Goal: Information Seeking & Learning: Learn about a topic

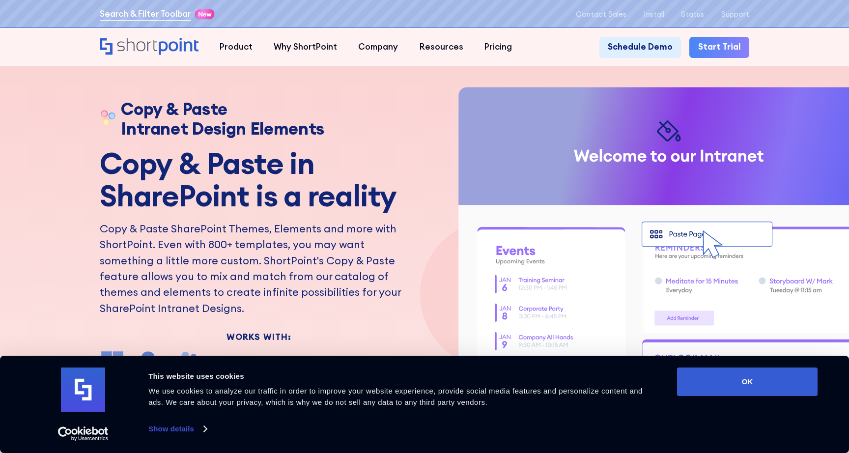
click at [117, 15] on link "Search & Filter Toolbar" at bounding box center [145, 14] width 91 height 13
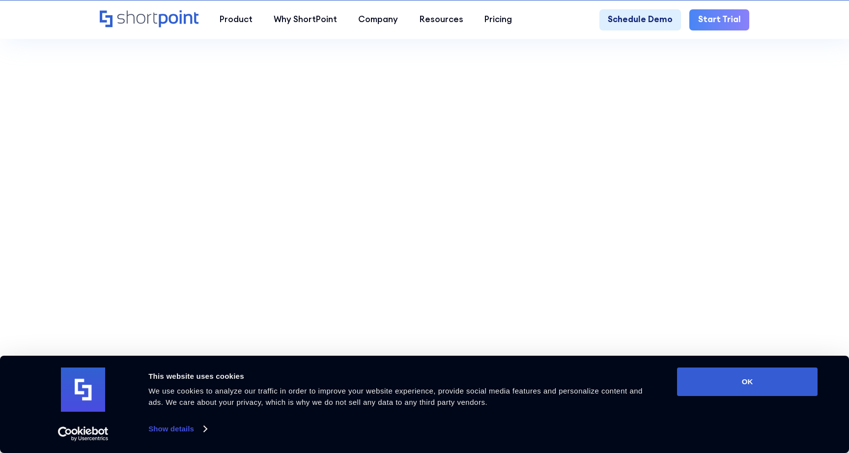
scroll to position [297, 0]
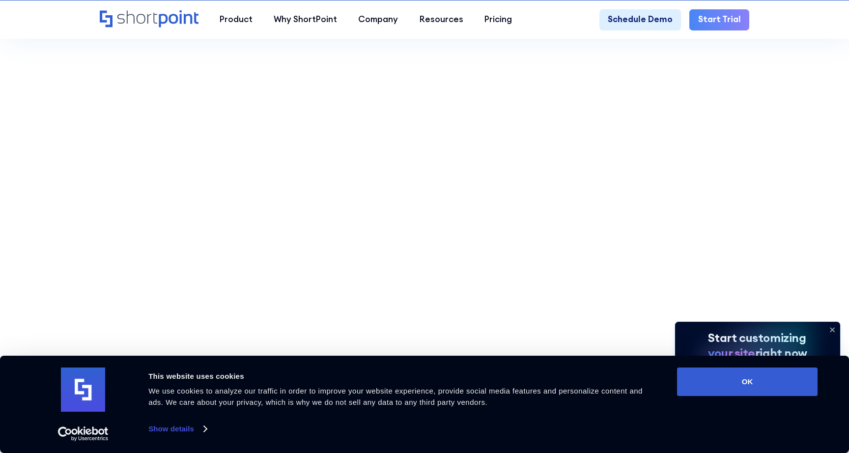
click at [835, 328] on icon at bounding box center [833, 330] width 16 height 16
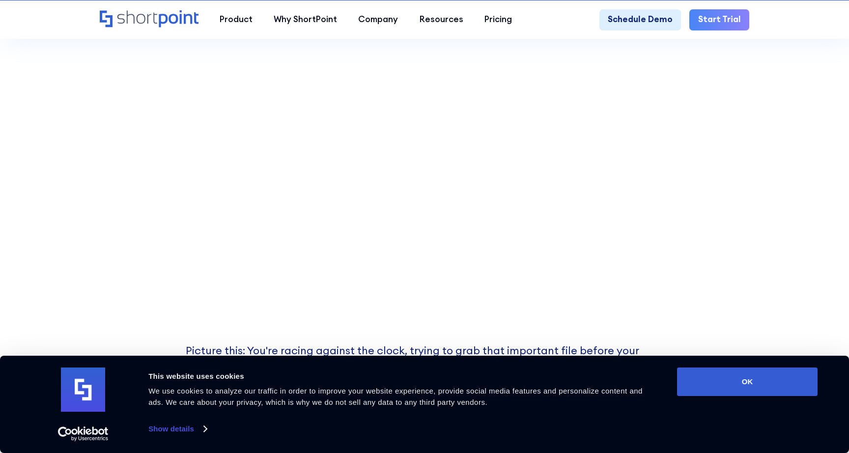
scroll to position [318, 0]
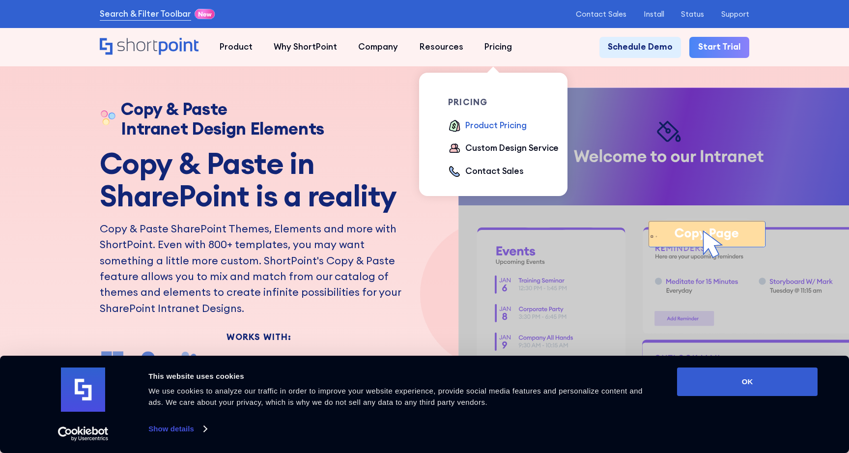
click at [485, 123] on div "Product Pricing" at bounding box center [496, 125] width 61 height 13
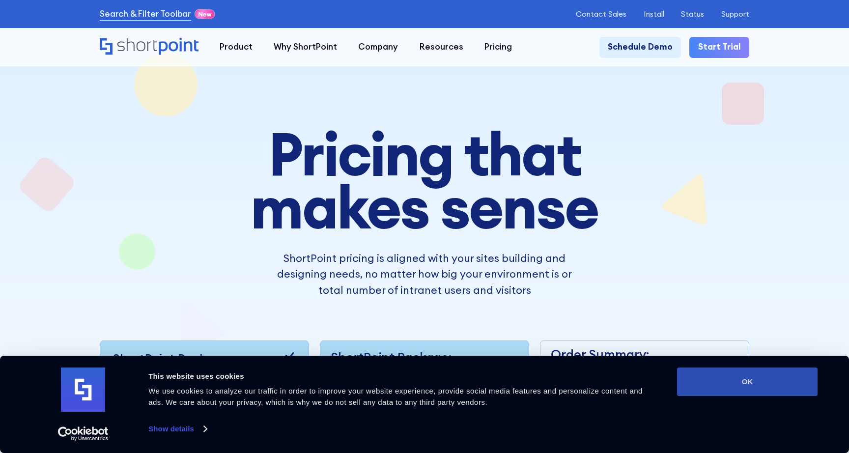
click at [738, 378] on button "OK" at bounding box center [747, 382] width 141 height 29
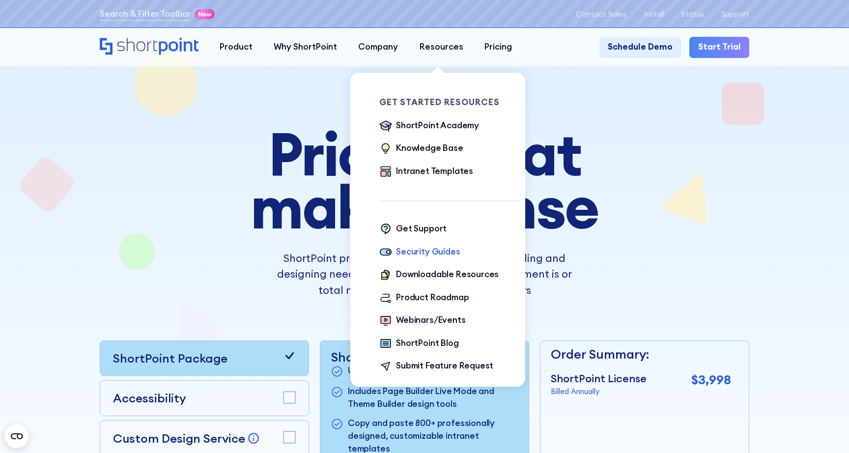
click at [406, 254] on div "Security Guides" at bounding box center [428, 252] width 64 height 13
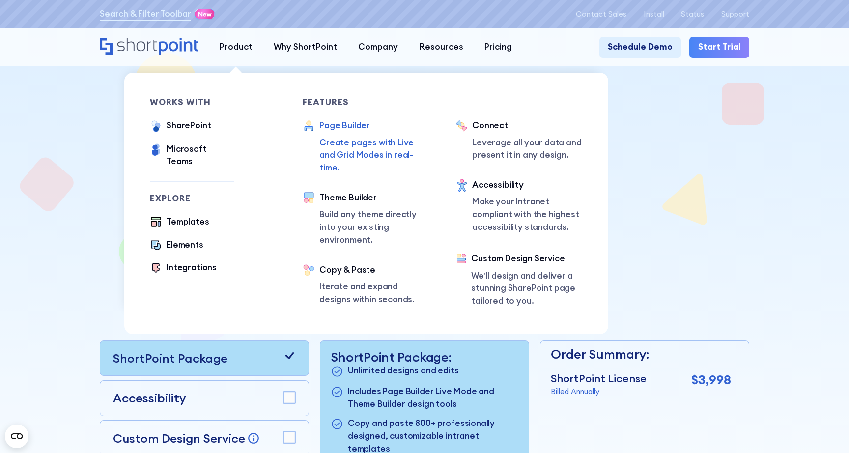
click at [328, 125] on div "Page Builder" at bounding box center [375, 125] width 111 height 13
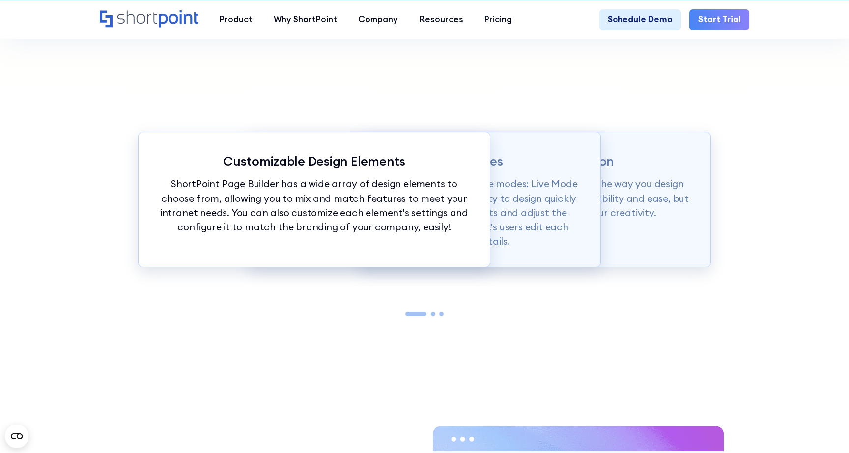
scroll to position [1040, 0]
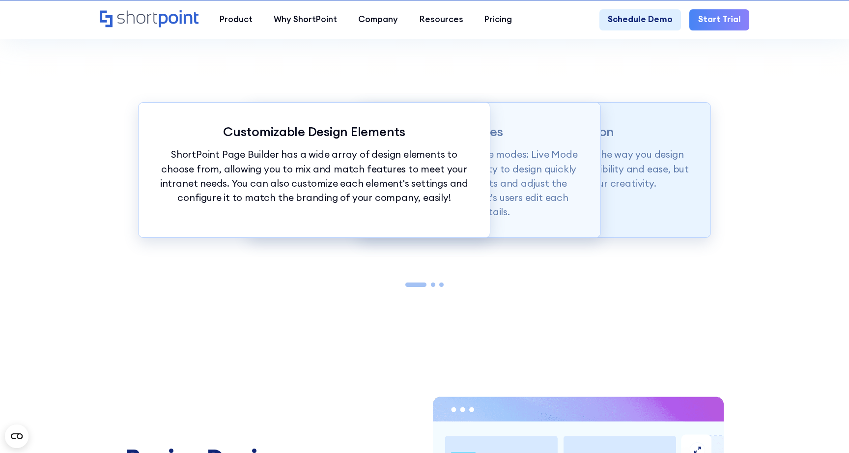
click at [608, 164] on p "ShortPoint Page Builder is truly revolutionizing the way you design your Intran…" at bounding box center [534, 168] width 309 height 43
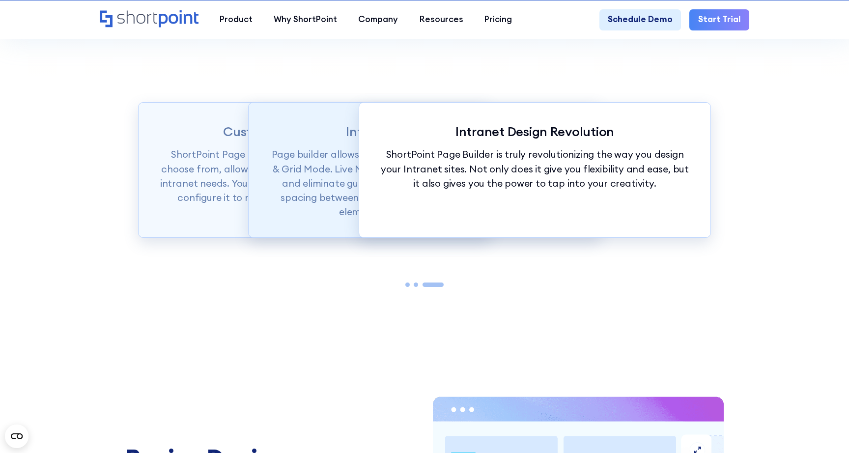
click at [283, 192] on p "Page builder allows users to design in two flexible modes: Live Mode & Grid Mod…" at bounding box center [424, 183] width 309 height 72
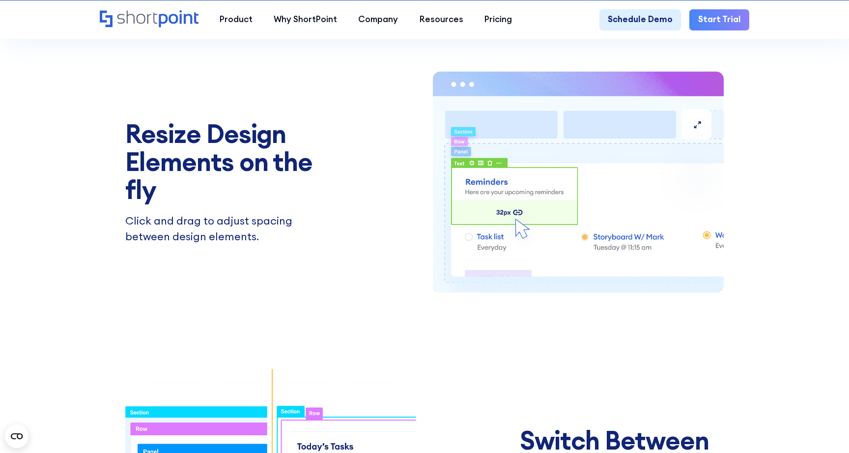
scroll to position [1380, 0]
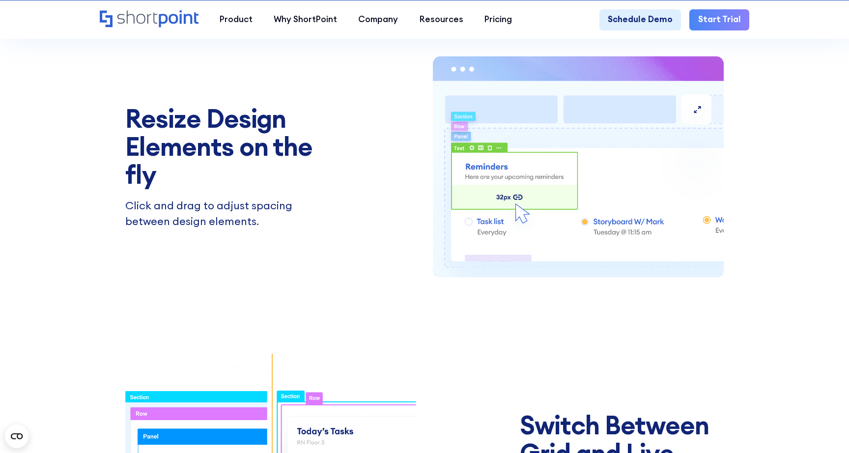
click at [574, 212] on img at bounding box center [578, 167] width 291 height 272
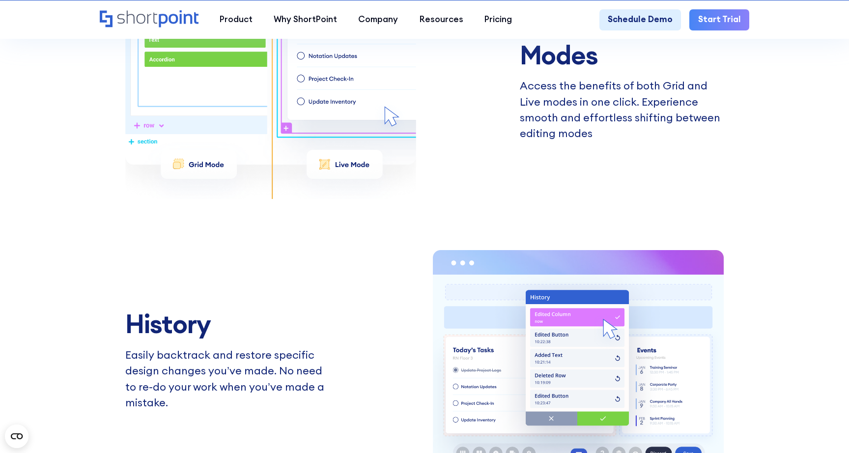
scroll to position [1806, 0]
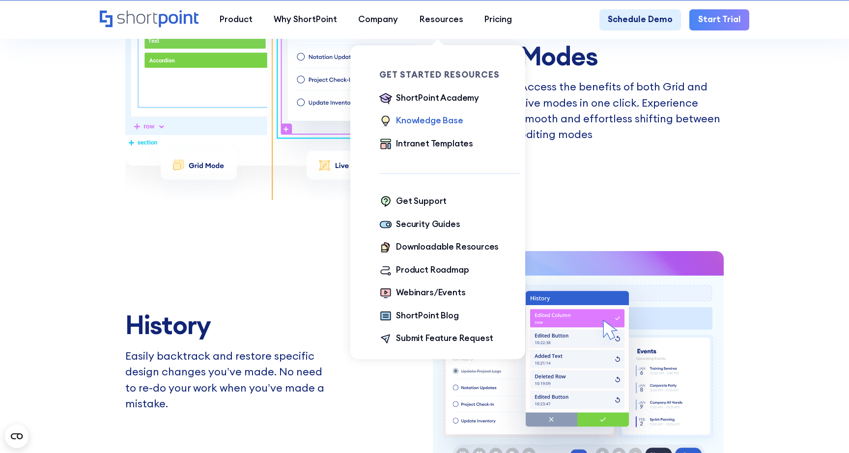
click at [404, 117] on div "Knowledge Base" at bounding box center [429, 121] width 67 height 13
click at [408, 98] on div "ShortPoint Academy" at bounding box center [437, 98] width 83 height 13
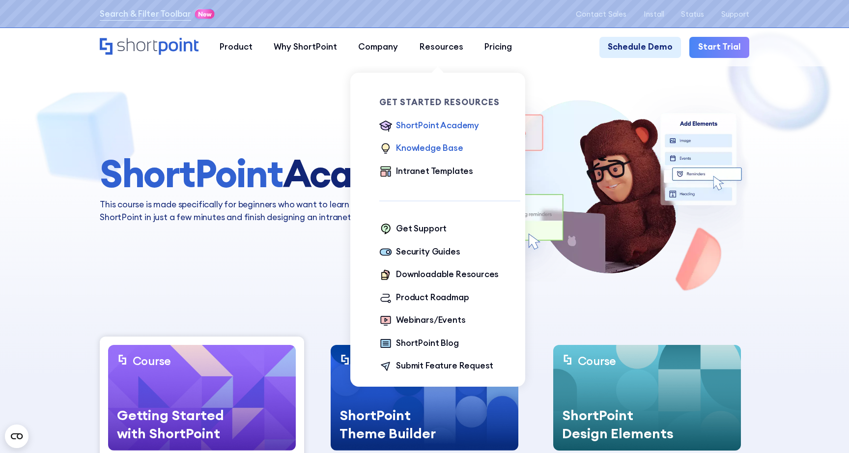
click at [419, 149] on div "Knowledge Base" at bounding box center [429, 148] width 67 height 13
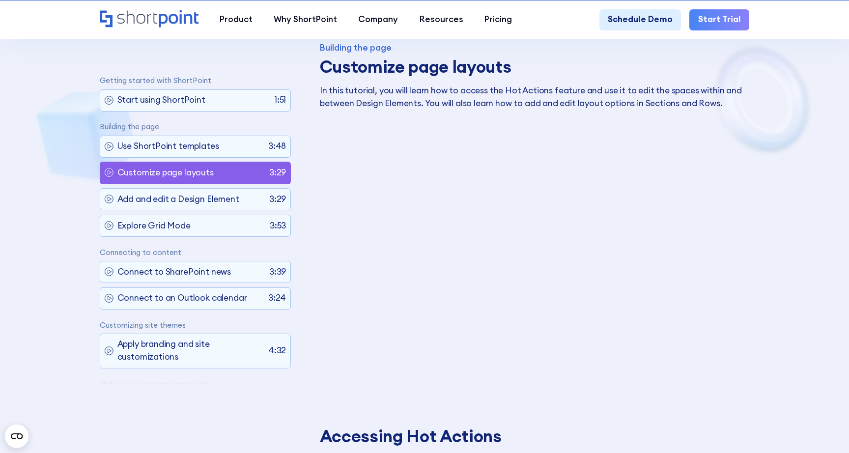
scroll to position [543, 0]
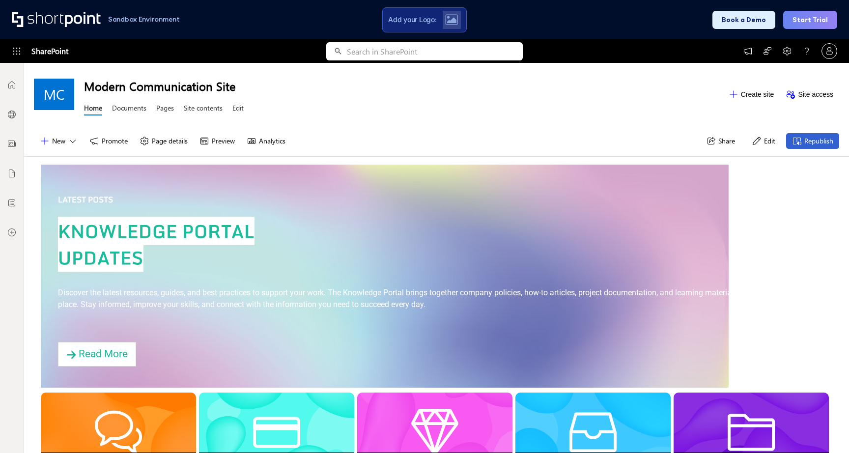
click at [143, 20] on h1 "Sandbox Environment" at bounding box center [144, 19] width 72 height 5
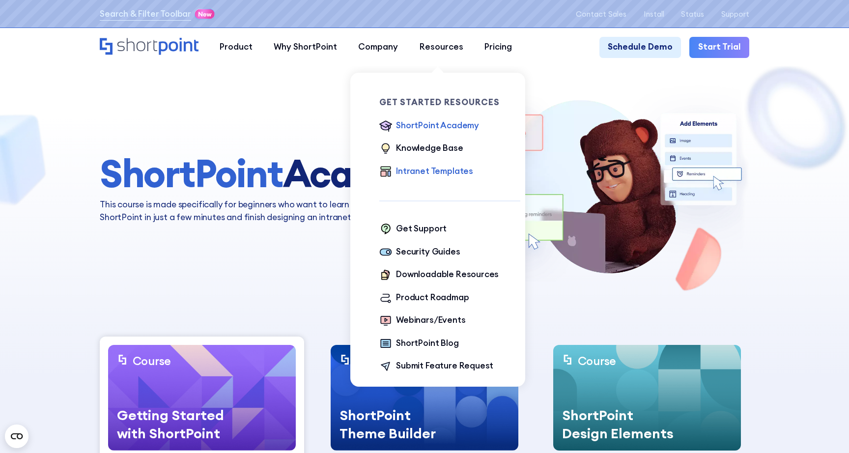
click at [434, 168] on div "Intranet Templates" at bounding box center [434, 171] width 77 height 13
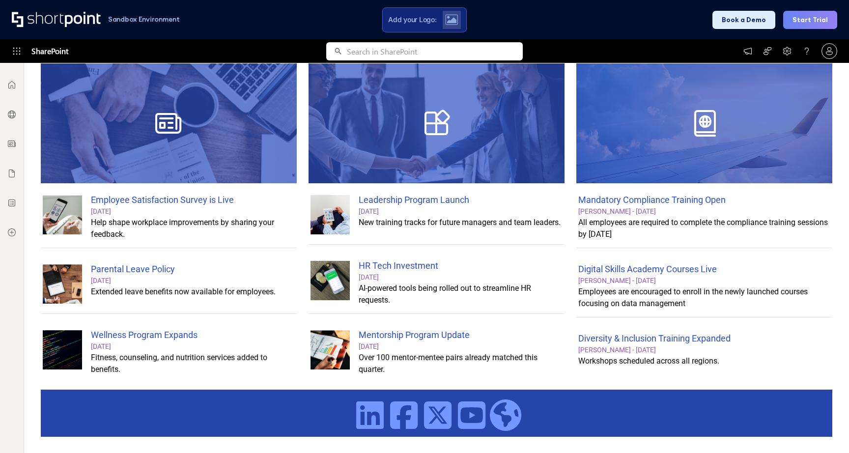
scroll to position [579, 0]
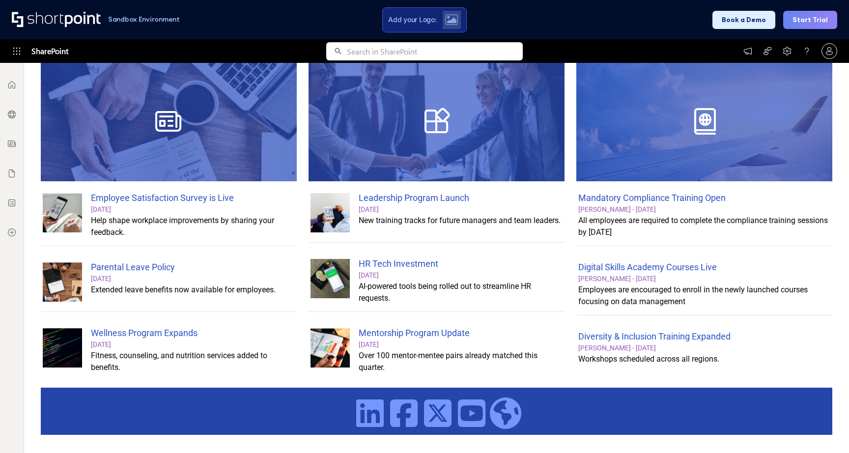
click at [293, 235] on div "Help shape workplace improvements by sharing your feedback." at bounding box center [193, 227] width 204 height 24
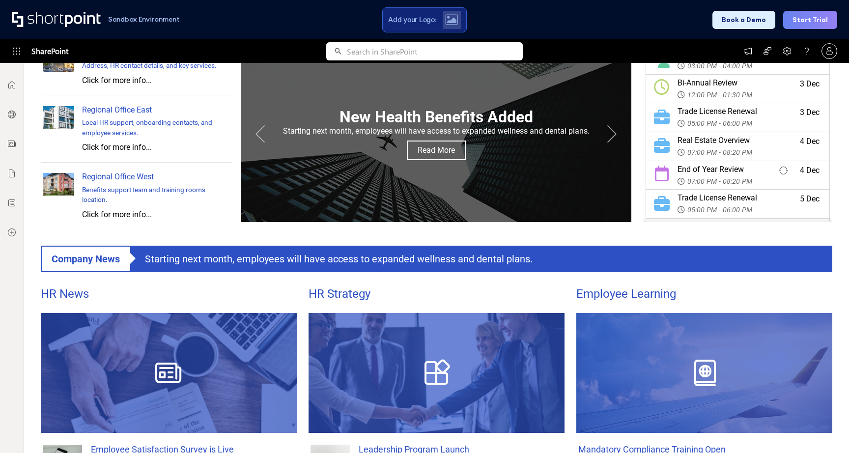
scroll to position [0, 0]
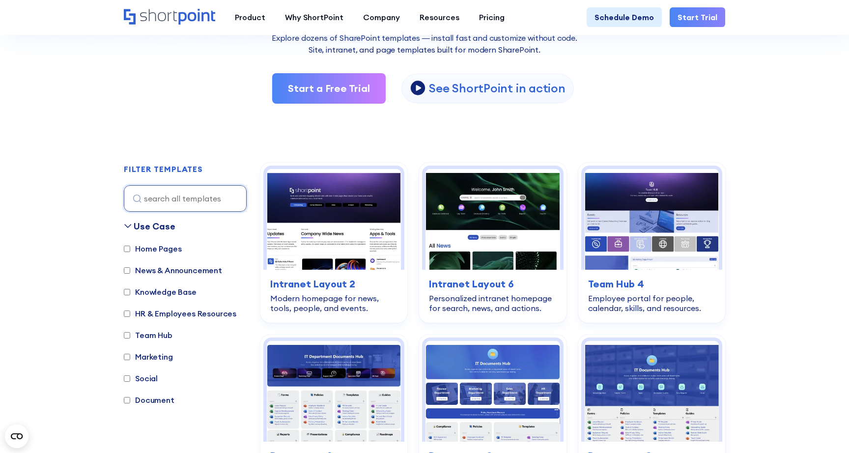
scroll to position [181, 0]
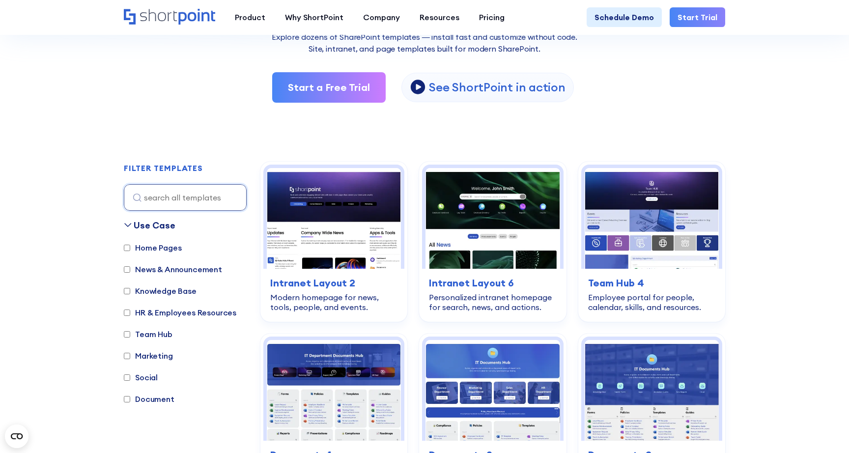
click at [126, 319] on div "HR & Employees Resources" at bounding box center [180, 314] width 113 height 14
click at [128, 315] on input "HR & Employees Resources" at bounding box center [127, 313] width 6 height 6
checkbox input "true"
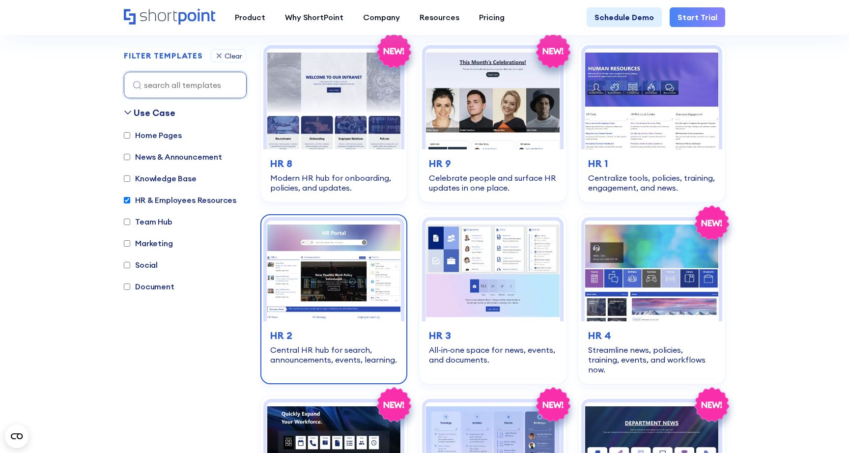
scroll to position [302, 0]
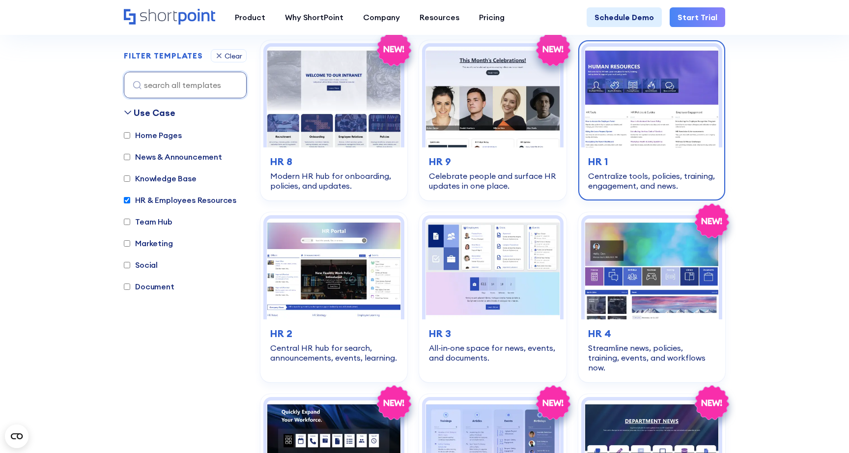
click at [686, 88] on img at bounding box center [652, 97] width 134 height 101
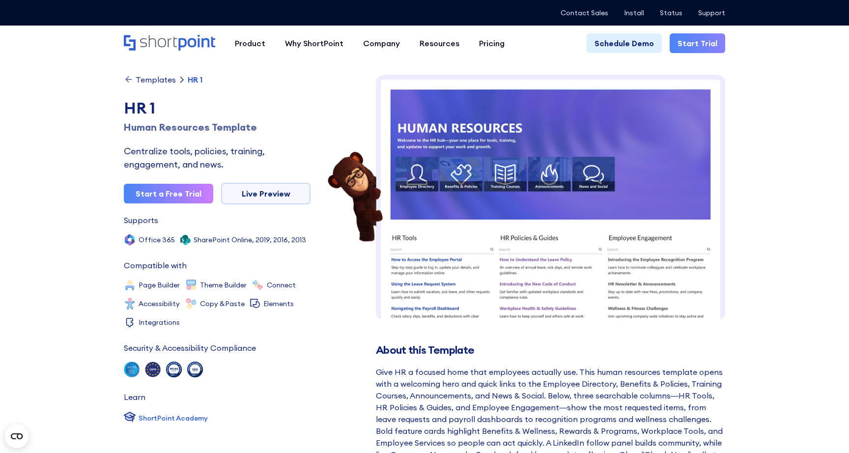
click at [616, 199] on img at bounding box center [551, 382] width 350 height 614
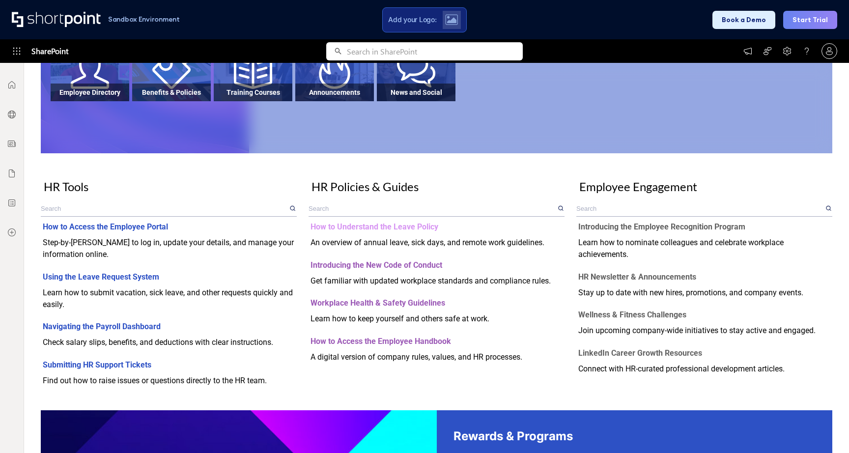
scroll to position [250, 0]
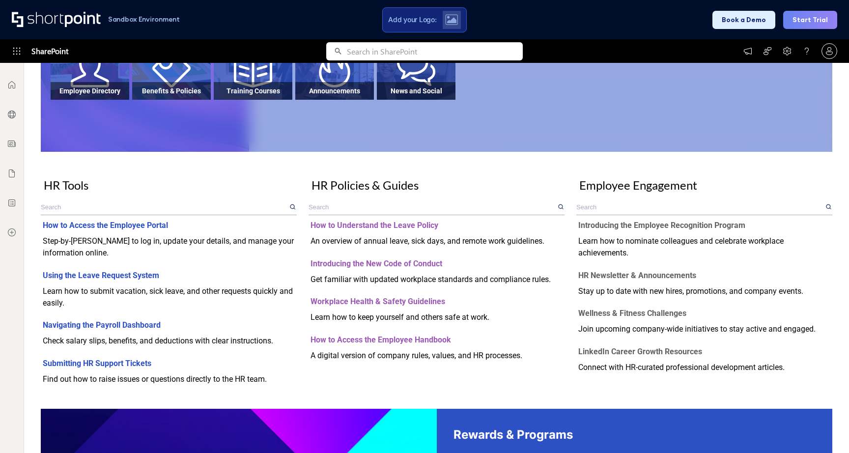
click at [336, 204] on input "text" at bounding box center [432, 207] width 247 height 15
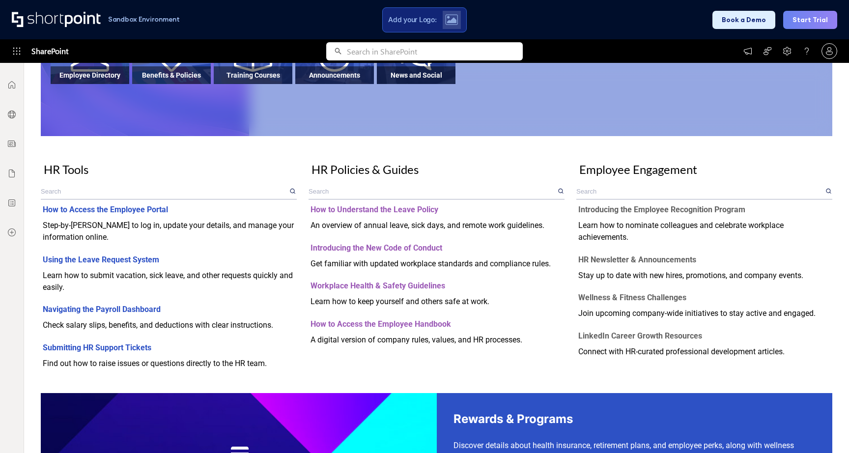
scroll to position [0, 0]
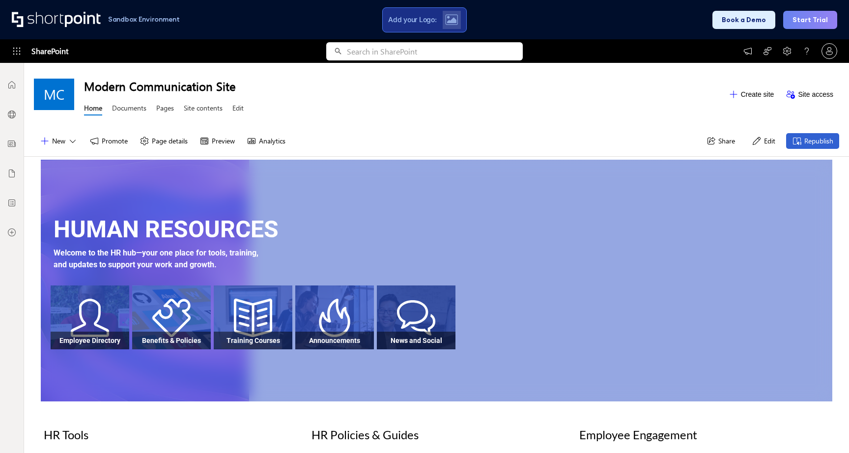
click at [429, 21] on span "Add your Logo:" at bounding box center [412, 19] width 48 height 9
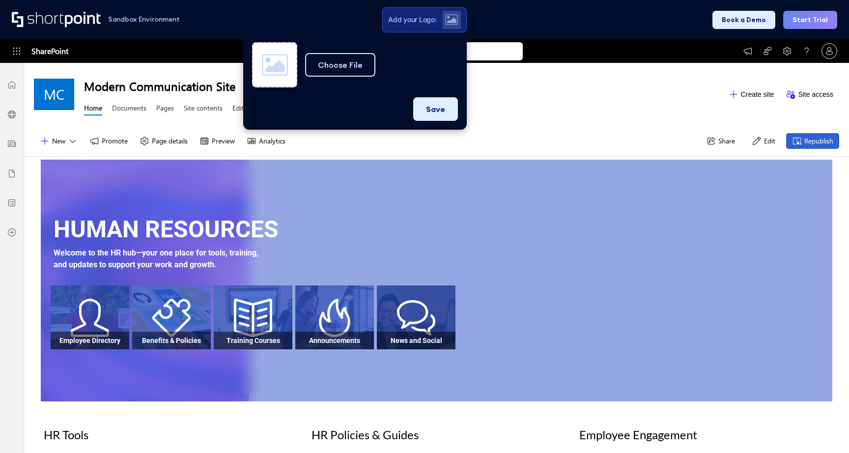
click at [525, 105] on div "Modern Communication Site Home Documents Pages Site contents Edit" at bounding box center [403, 94] width 639 height 48
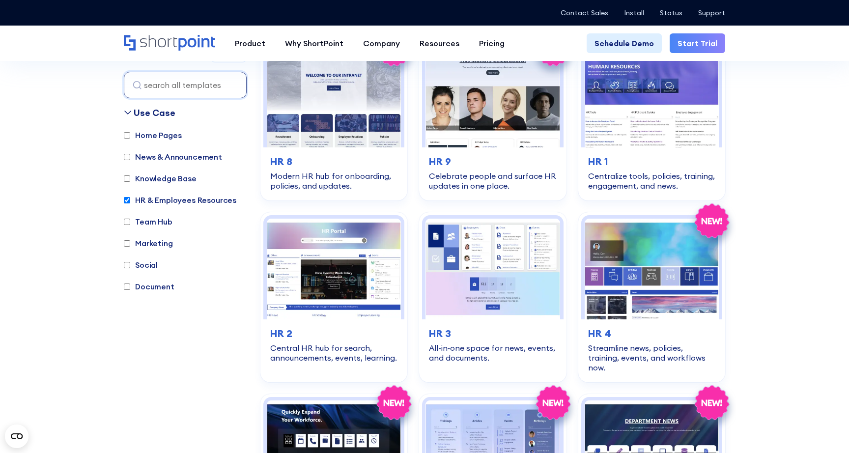
click at [128, 285] on input "Document" at bounding box center [127, 287] width 6 height 6
checkbox input "true"
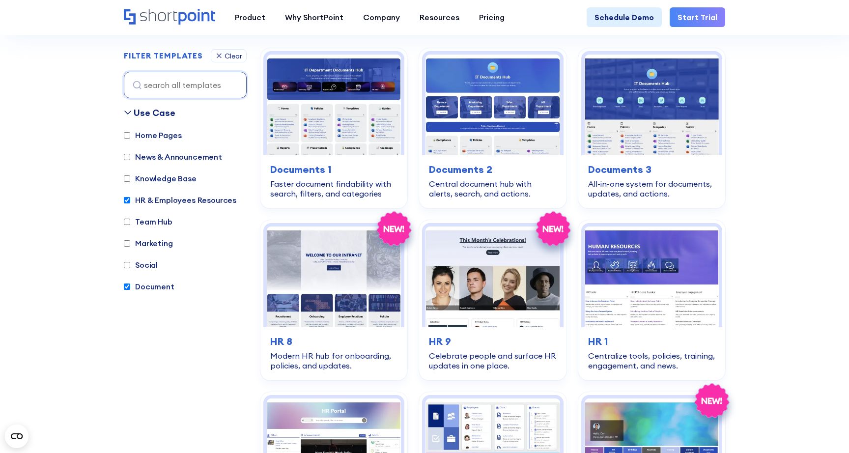
scroll to position [293, 0]
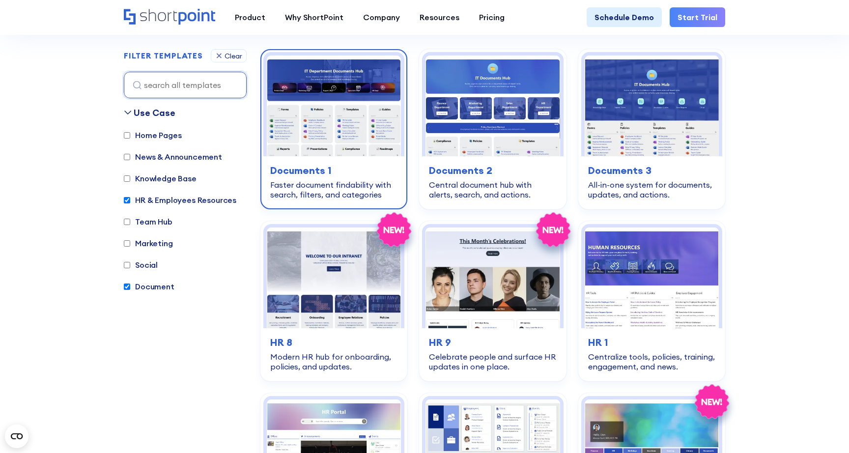
click at [322, 80] on img at bounding box center [334, 106] width 134 height 101
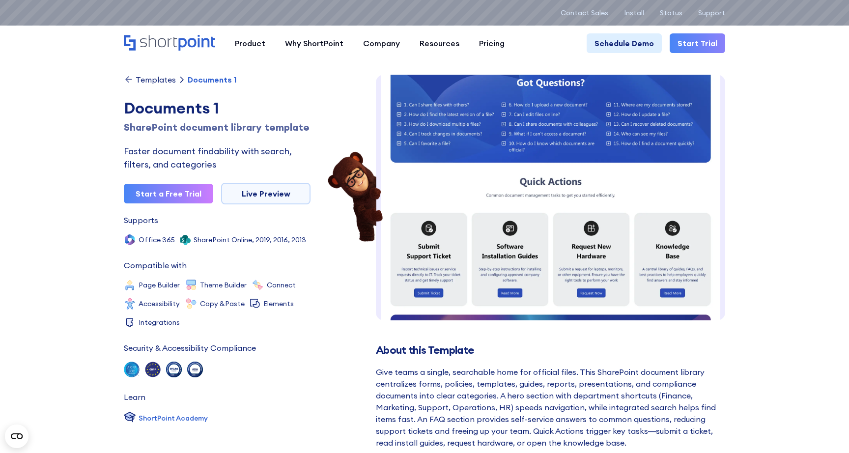
scroll to position [382, 0]
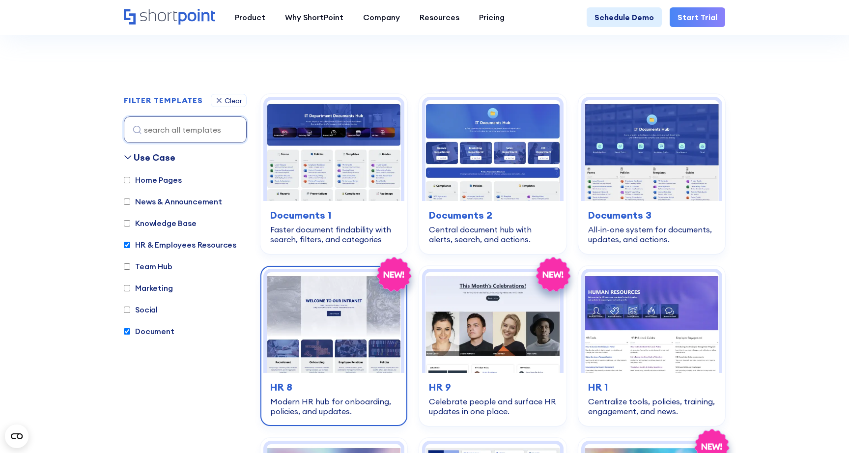
scroll to position [248, 0]
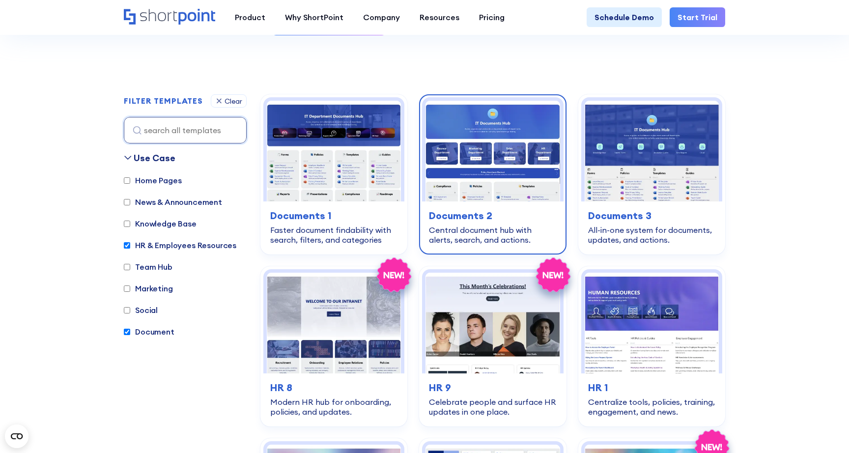
click at [496, 144] on img at bounding box center [493, 151] width 134 height 101
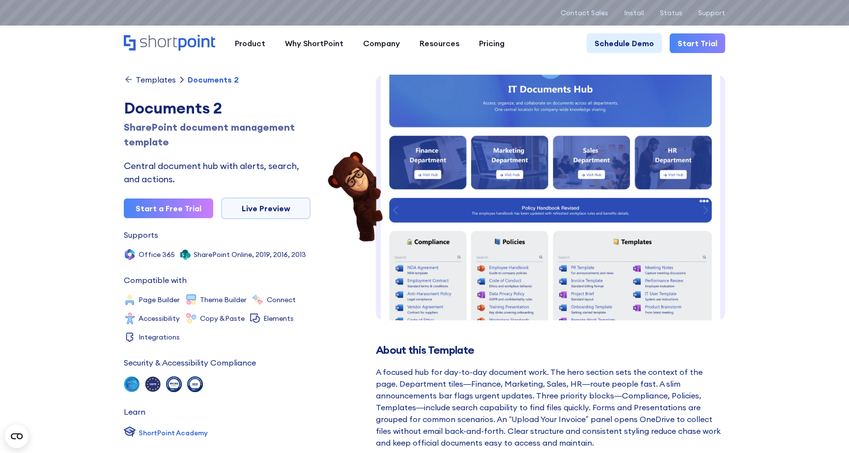
scroll to position [46, 0]
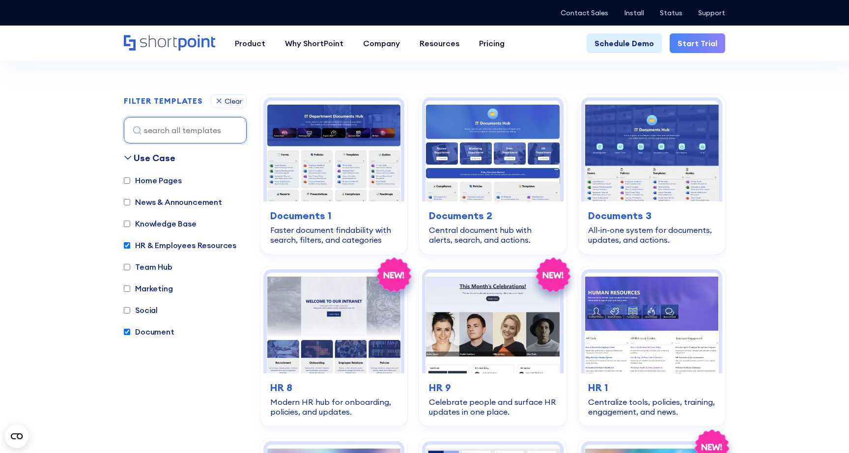
click at [124, 248] on input "HR & Employees Resources" at bounding box center [127, 245] width 6 height 6
checkbox input "false"
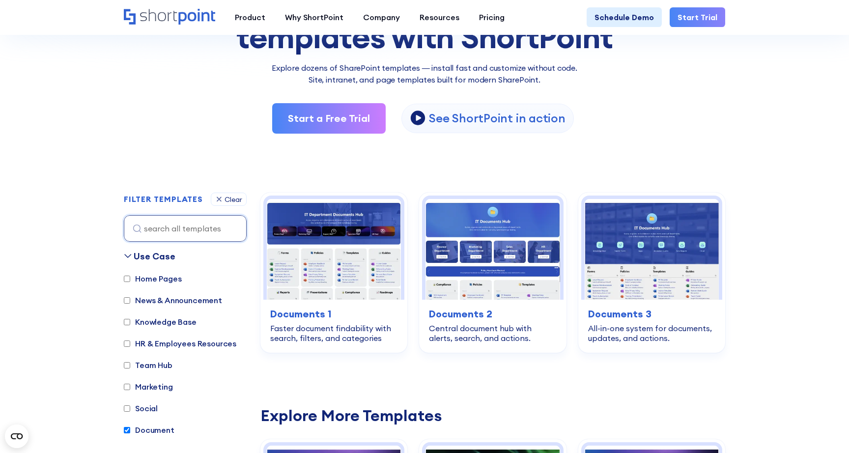
scroll to position [178, 0]
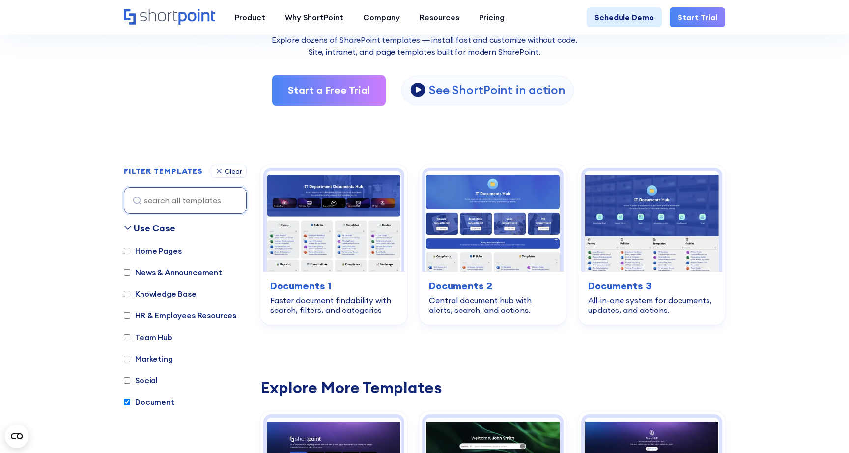
click at [124, 289] on label "Knowledge Base" at bounding box center [160, 294] width 73 height 12
click at [124, 291] on input "Knowledge Base" at bounding box center [127, 294] width 6 height 6
checkbox input "true"
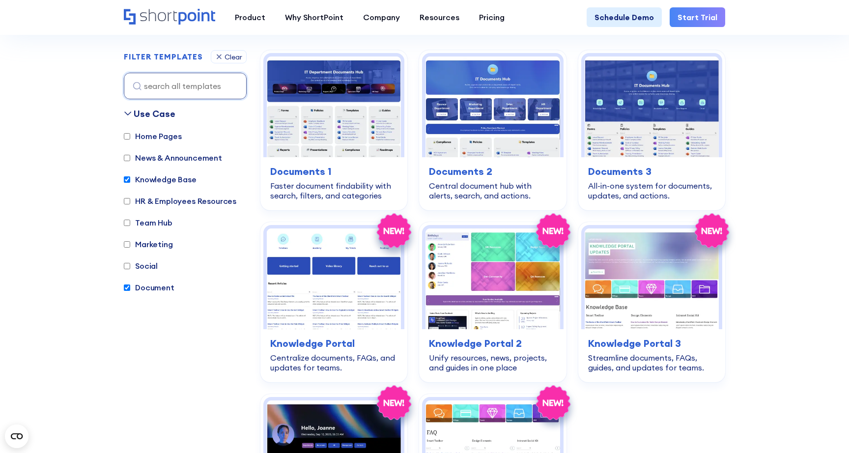
scroll to position [293, 0]
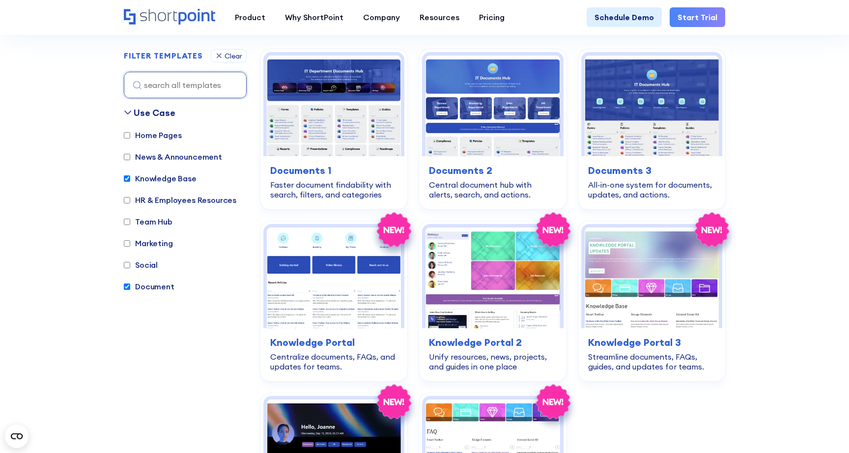
click at [126, 285] on input "Document" at bounding box center [127, 287] width 6 height 6
checkbox input "false"
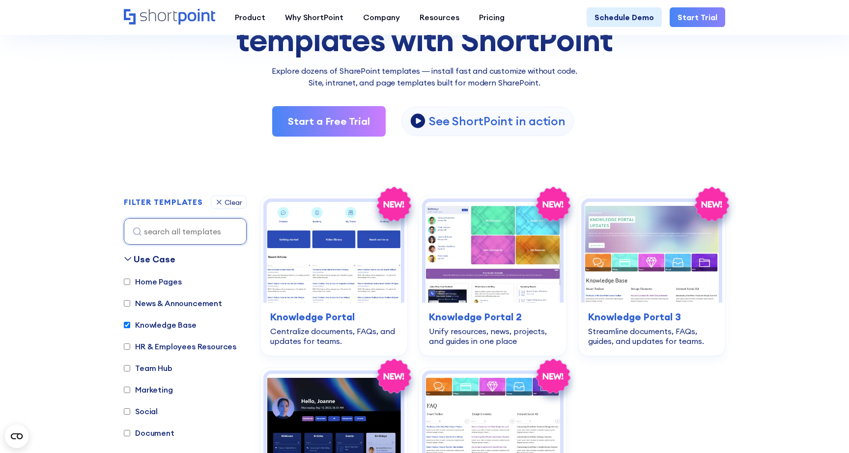
scroll to position [167, 0]
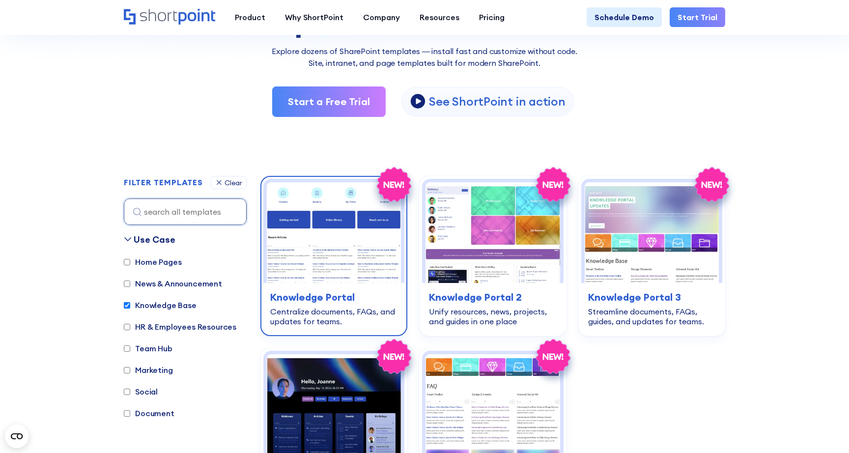
click at [322, 233] on img at bounding box center [334, 232] width 134 height 101
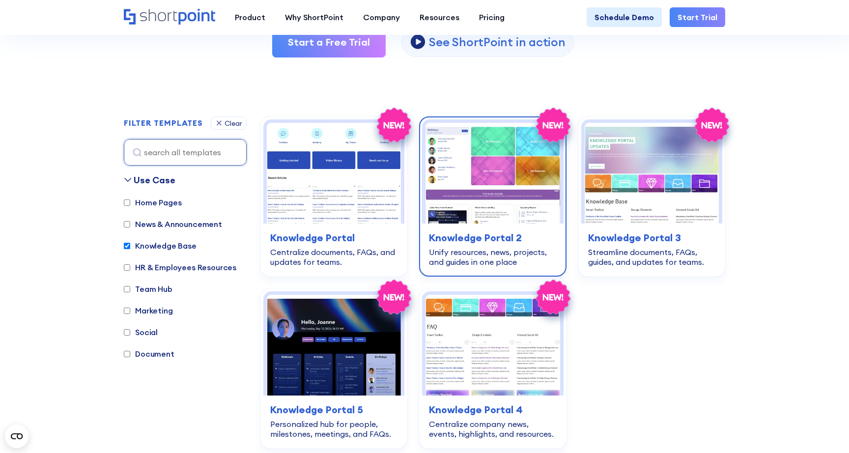
scroll to position [227, 0]
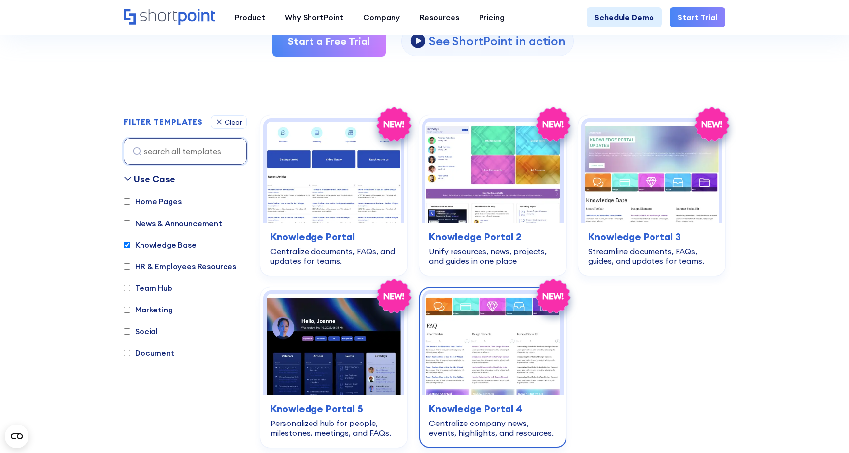
click at [501, 334] on img at bounding box center [493, 344] width 134 height 101
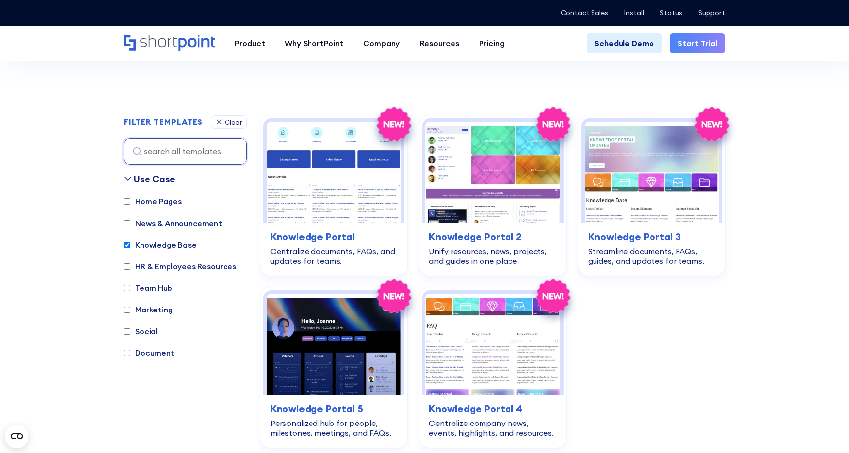
click at [125, 243] on input "Knowledge Base" at bounding box center [127, 245] width 6 height 6
checkbox input "false"
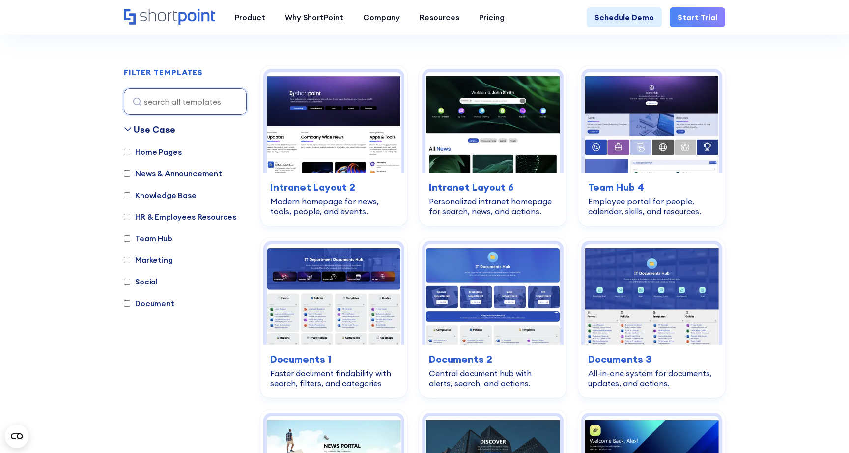
scroll to position [293, 0]
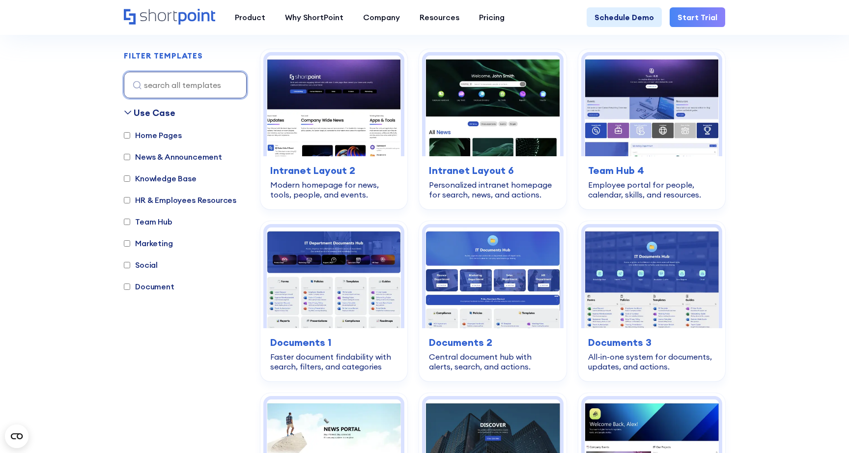
click at [154, 86] on input at bounding box center [185, 85] width 123 height 27
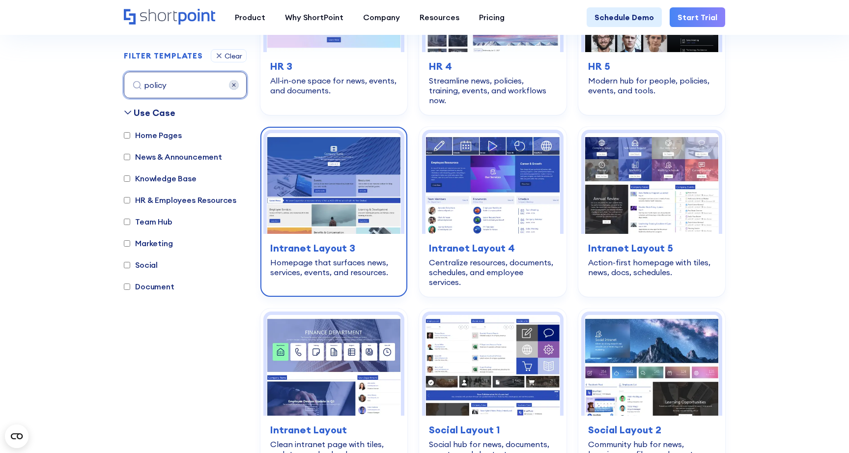
scroll to position [1530, 0]
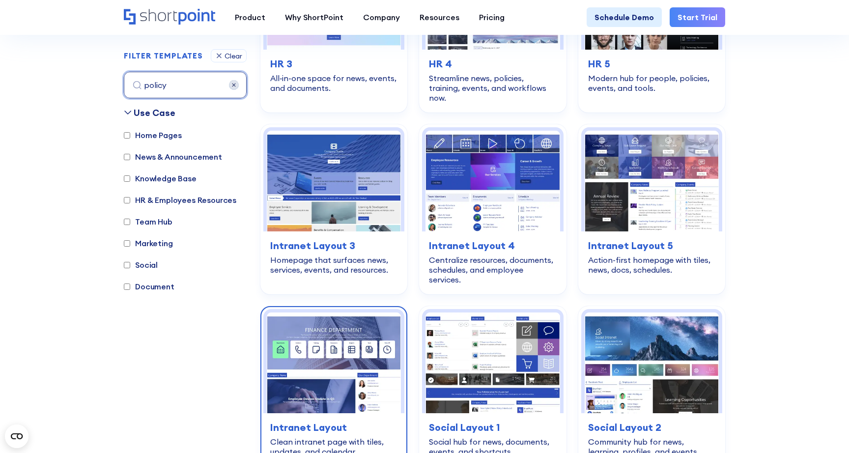
type input "policy"
click at [319, 328] on img at bounding box center [334, 363] width 134 height 101
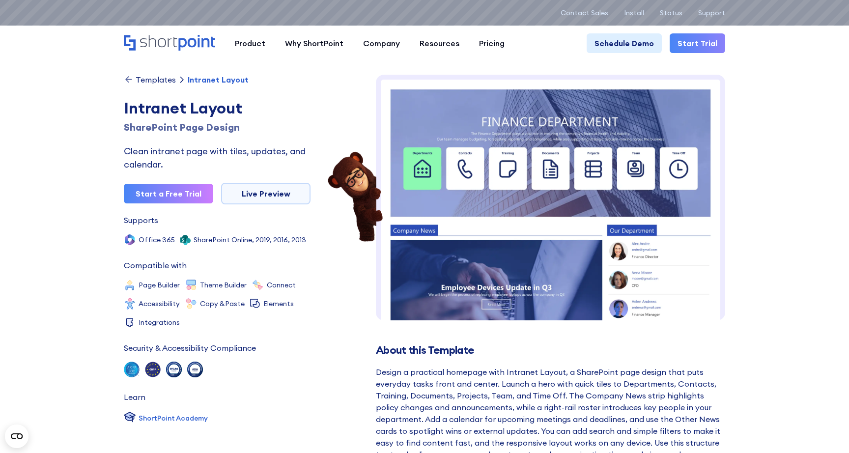
click at [532, 135] on img at bounding box center [551, 279] width 350 height 409
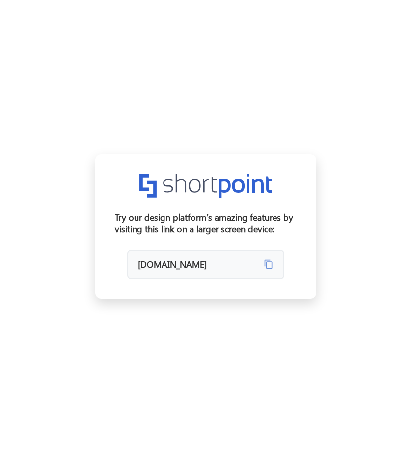
click at [391, 206] on div "× Try our design platform's amazing features by visiting this link on a larger …" at bounding box center [205, 226] width 411 height 453
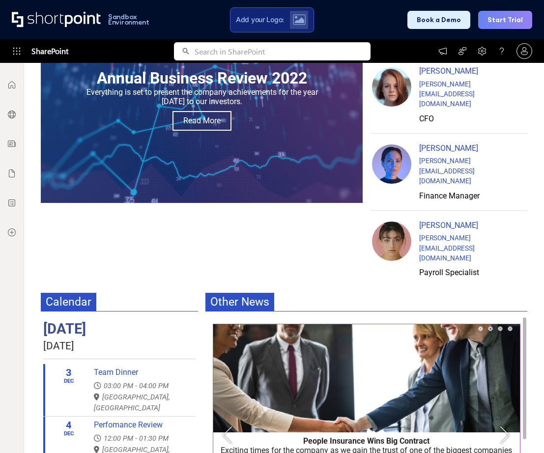
click at [505, 425] on button "Next" at bounding box center [506, 435] width 20 height 20
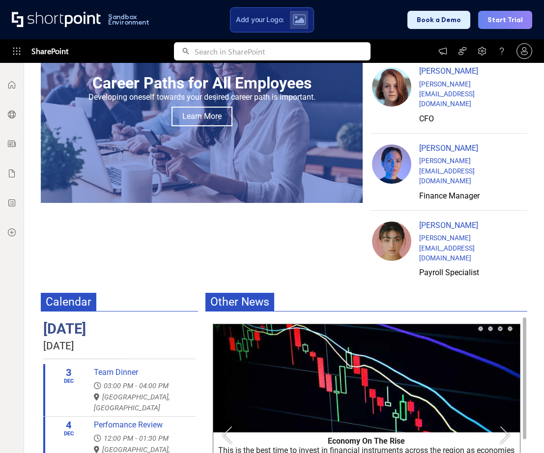
click at [505, 425] on button "Next" at bounding box center [506, 435] width 20 height 20
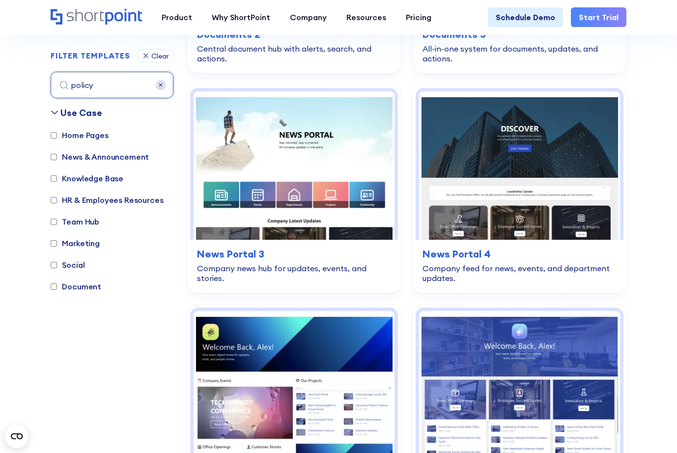
scroll to position [1001, 0]
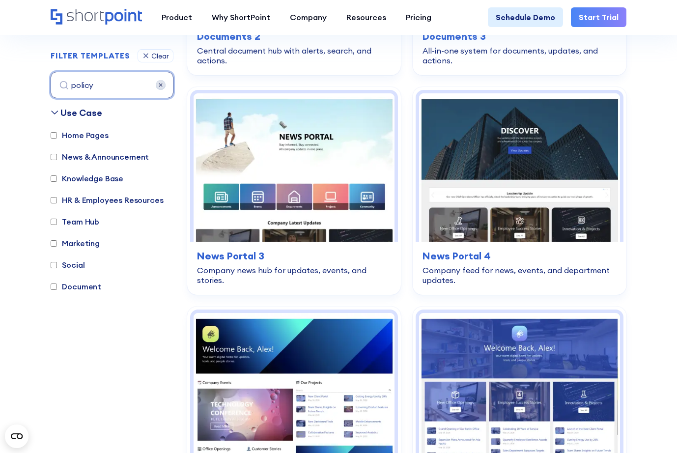
click at [104, 90] on input "policy" at bounding box center [112, 85] width 123 height 27
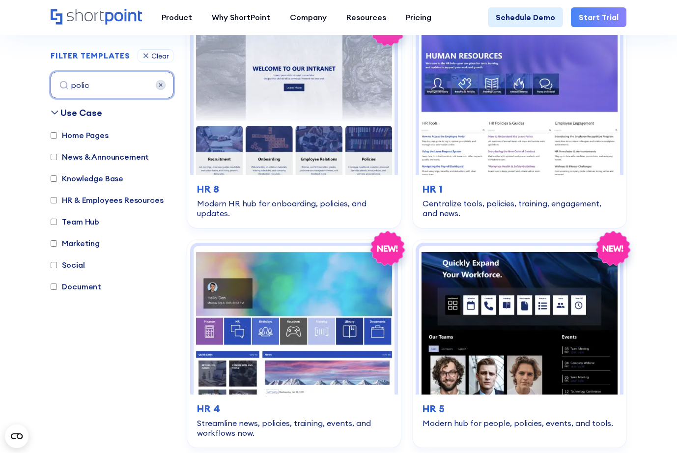
scroll to position [293, 0]
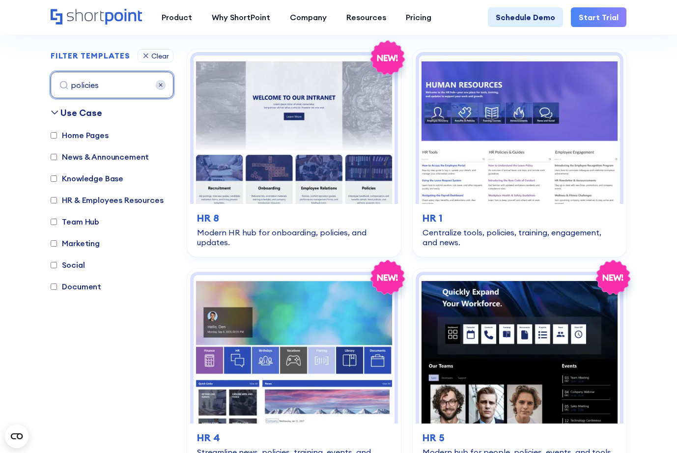
type input "policies"
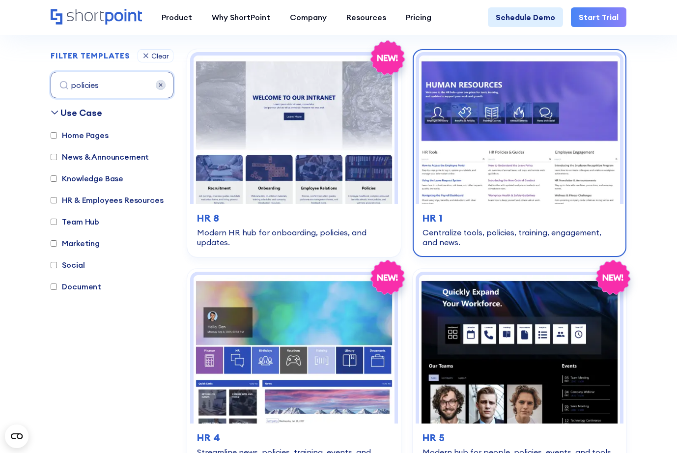
click at [576, 140] on img at bounding box center [519, 130] width 201 height 148
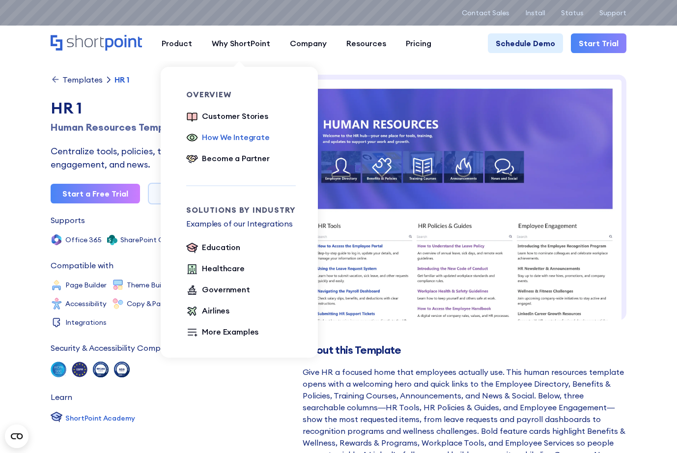
click at [222, 142] on div "How We Integrate" at bounding box center [235, 137] width 67 height 12
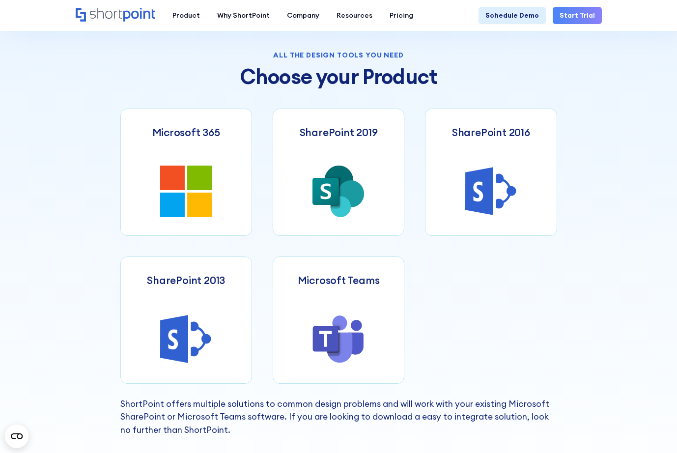
scroll to position [352, 0]
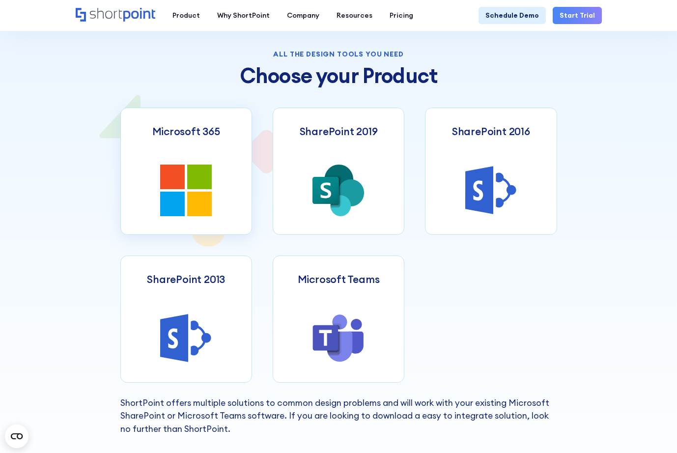
click at [177, 192] on icon at bounding box center [172, 204] width 25 height 25
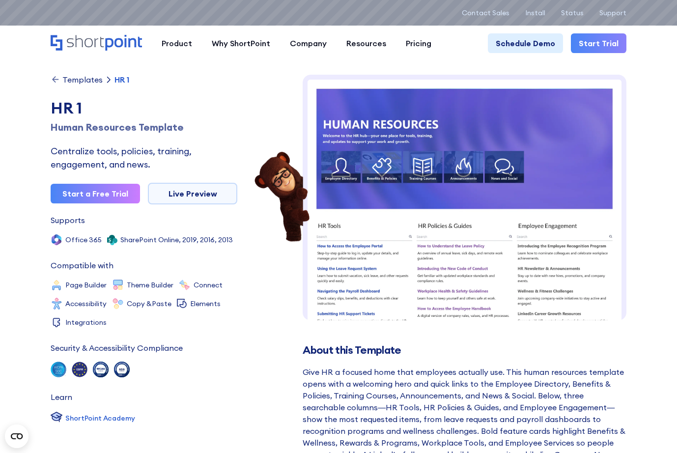
click at [593, 49] on link "Start Trial" at bounding box center [599, 43] width 56 height 20
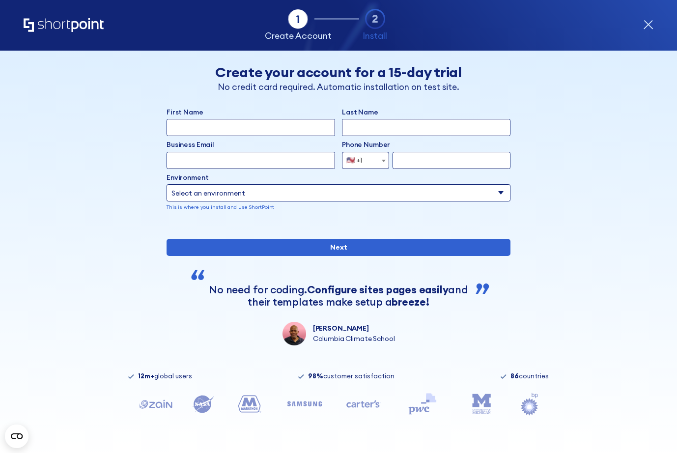
click at [196, 193] on select "Select an environment Microsoft 365 SharePoint Online SharePoint Subscription E…" at bounding box center [339, 192] width 344 height 17
select select "SharePoint Online"
click at [648, 26] on icon "form" at bounding box center [648, 25] width 10 height 10
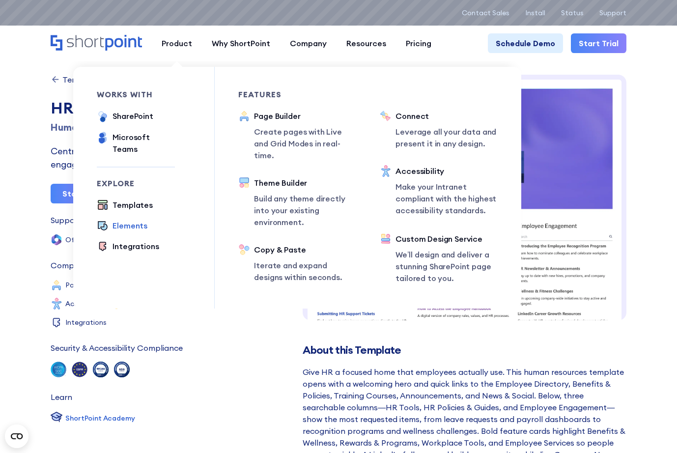
click at [130, 220] on div "Elements" at bounding box center [130, 226] width 35 height 12
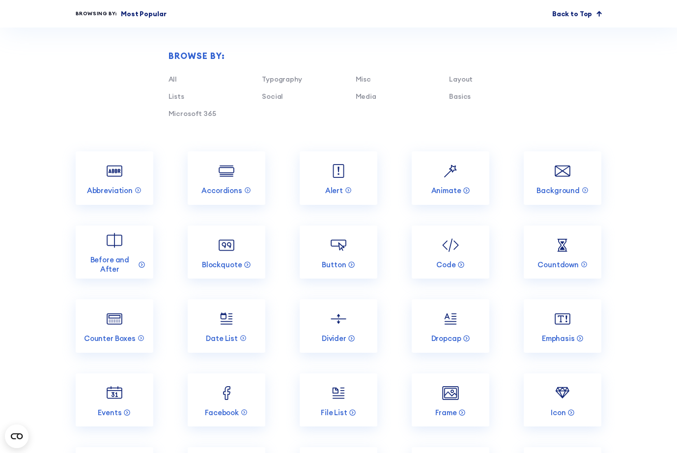
scroll to position [806, 0]
click at [105, 324] on img at bounding box center [114, 318] width 21 height 21
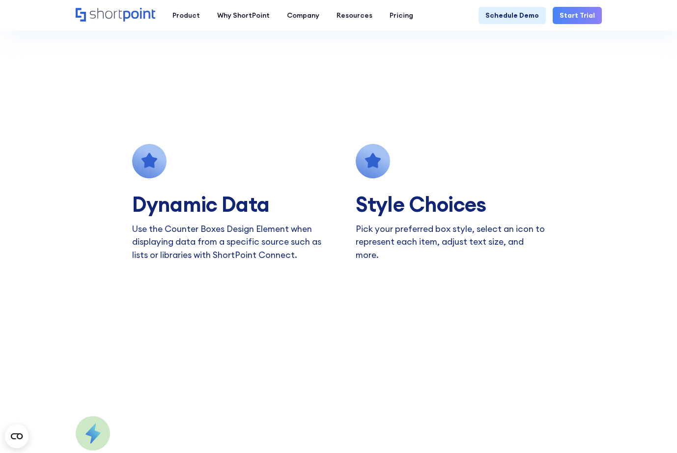
scroll to position [568, 0]
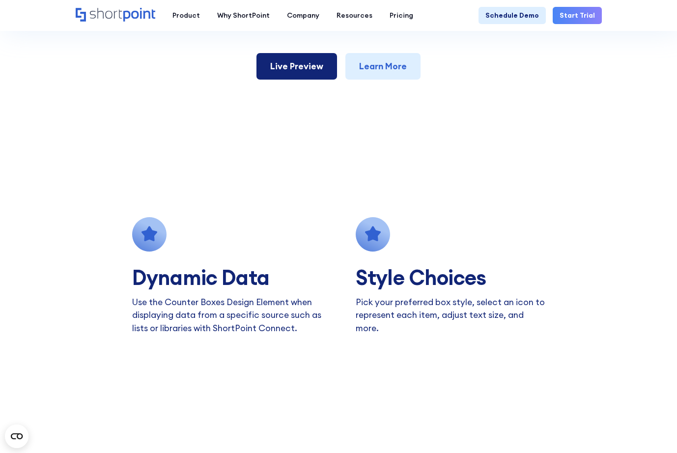
click at [265, 69] on link "Live Preview" at bounding box center [297, 66] width 81 height 27
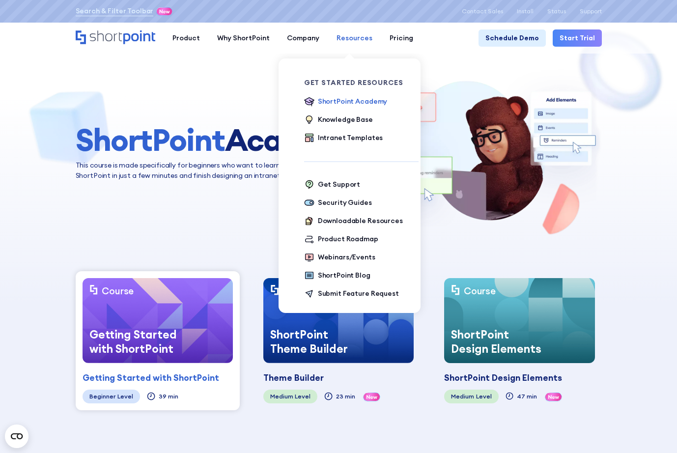
scroll to position [3, 0]
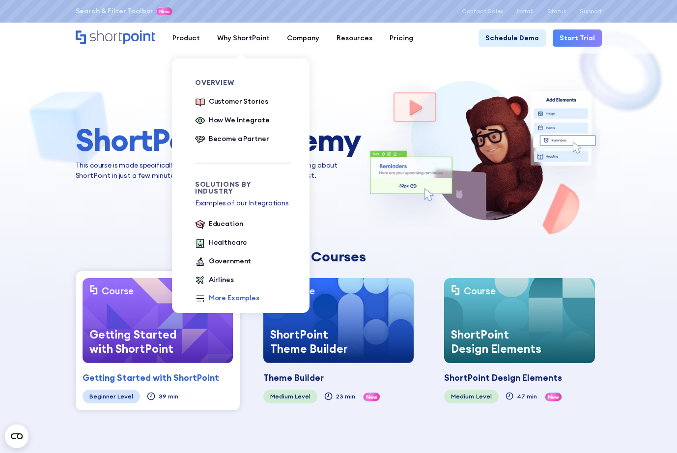
click at [215, 293] on div "More Examples" at bounding box center [234, 298] width 51 height 10
